Goal: Use online tool/utility: Utilize a website feature to perform a specific function

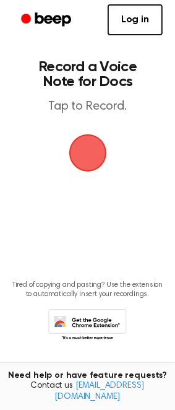
click at [85, 152] on span "button" at bounding box center [88, 153] width 35 height 35
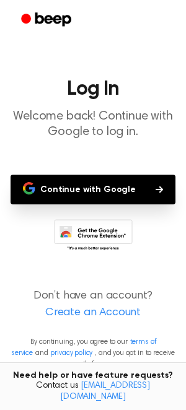
click at [88, 182] on button "Continue with Google" at bounding box center [93, 190] width 165 height 30
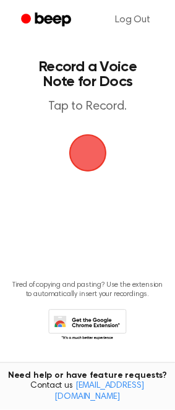
click at [80, 150] on span "button" at bounding box center [88, 153] width 35 height 35
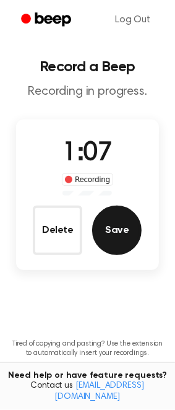
click at [128, 224] on button "Save" at bounding box center [117, 231] width 50 height 50
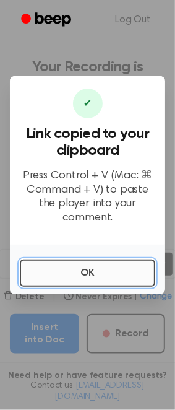
click at [100, 274] on button "OK" at bounding box center [88, 273] width 136 height 27
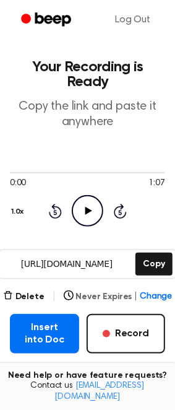
click at [100, 290] on button "Never Expires | Change" at bounding box center [118, 296] width 109 height 13
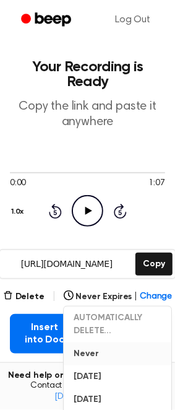
click at [86, 342] on button "Never" at bounding box center [118, 353] width 108 height 23
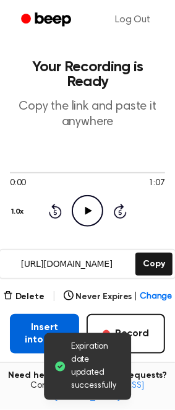
click at [46, 321] on button "Insert into Doc" at bounding box center [44, 334] width 69 height 40
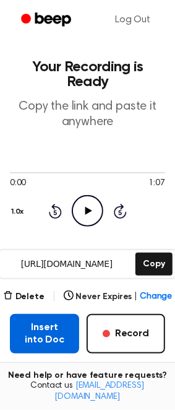
click at [46, 321] on button "Insert into Doc" at bounding box center [44, 334] width 69 height 40
